Goal: Transaction & Acquisition: Subscribe to service/newsletter

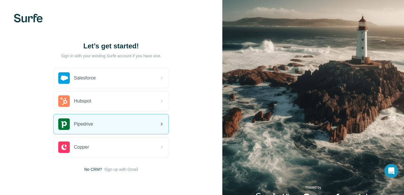
click at [136, 122] on div "Pipedrive" at bounding box center [111, 125] width 115 height 20
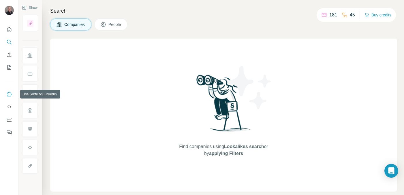
click at [8, 93] on icon "Use Surfe on LinkedIn" at bounding box center [9, 94] width 6 height 6
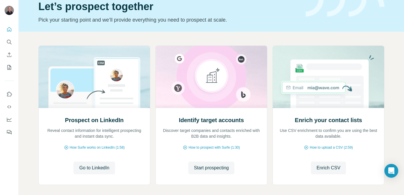
scroll to position [29, 0]
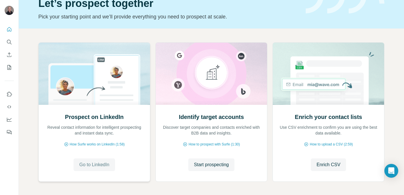
click at [107, 166] on span "Go to LinkedIn" at bounding box center [94, 165] width 30 height 7
